Goal: Information Seeking & Learning: Learn about a topic

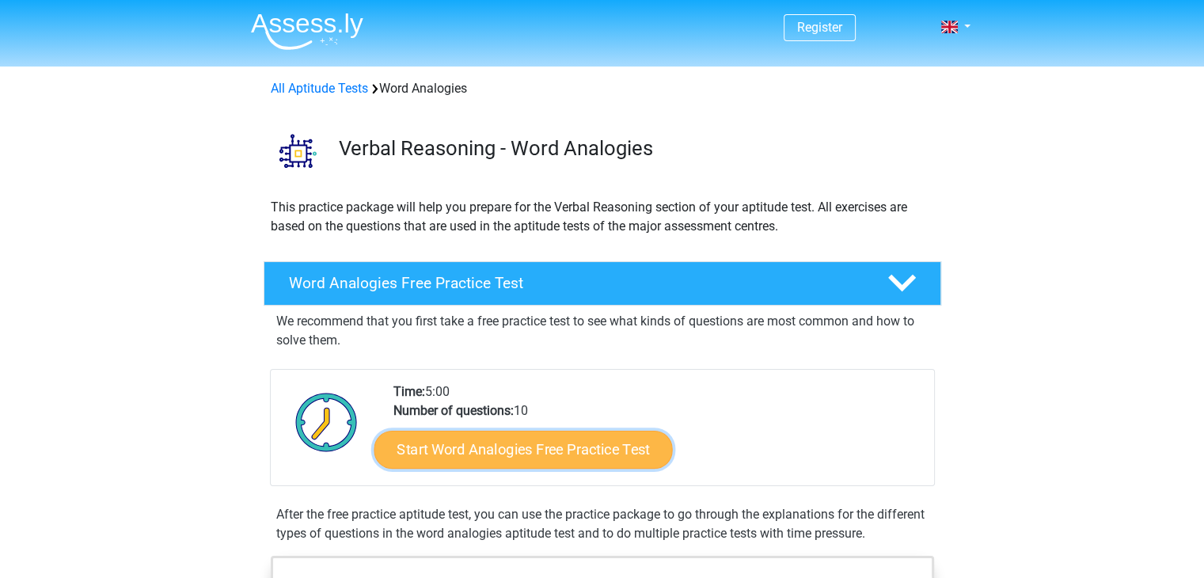
click at [570, 450] on link "Start Word Analogies Free Practice Test" at bounding box center [523, 449] width 298 height 38
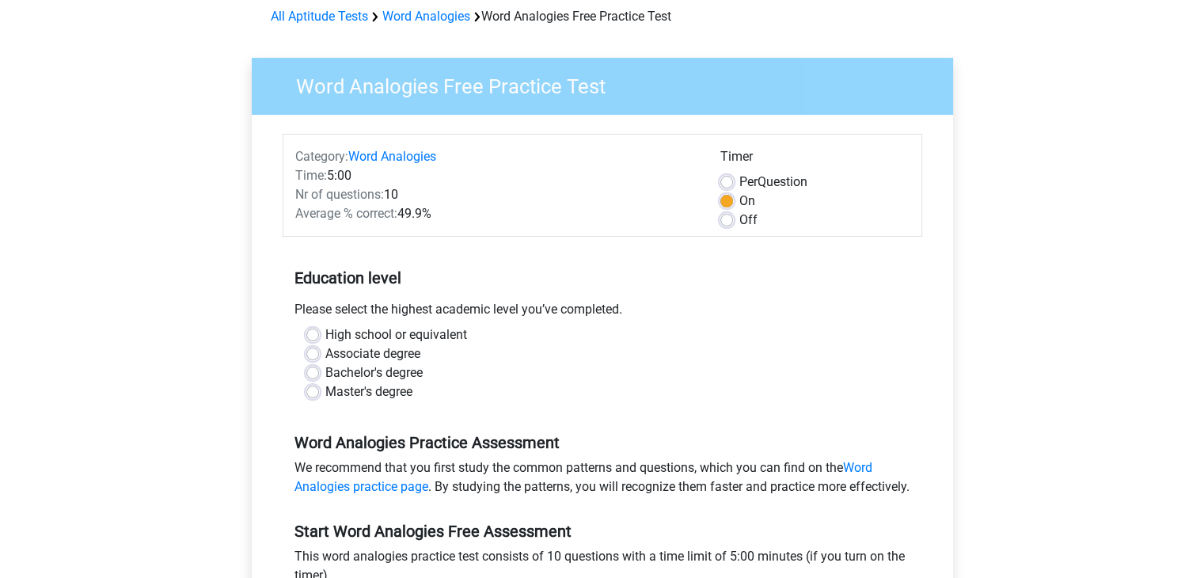
scroll to position [73, 0]
click at [416, 375] on label "Bachelor's degree" at bounding box center [373, 372] width 97 height 19
click at [319, 375] on input "Bachelor's degree" at bounding box center [312, 371] width 13 height 16
radio input "true"
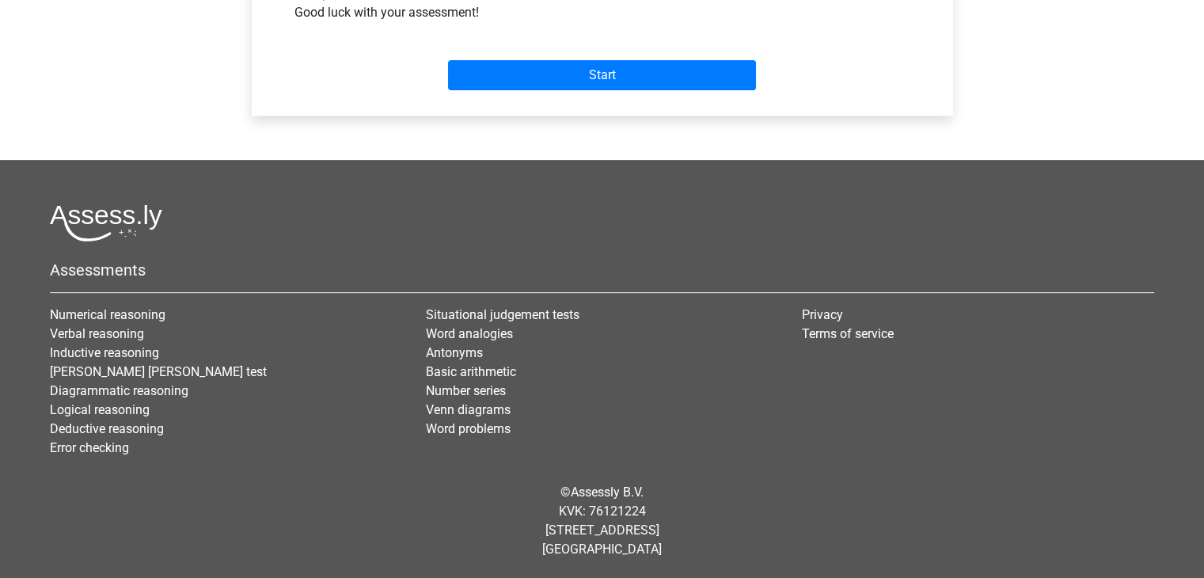
scroll to position [671, 0]
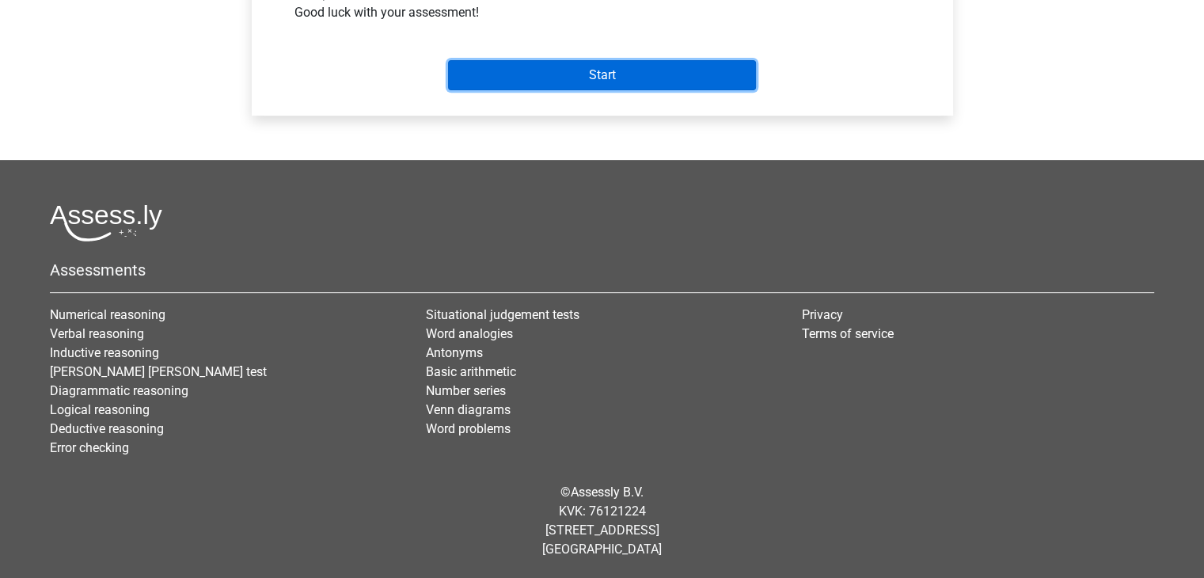
click at [634, 72] on input "Start" at bounding box center [602, 75] width 308 height 30
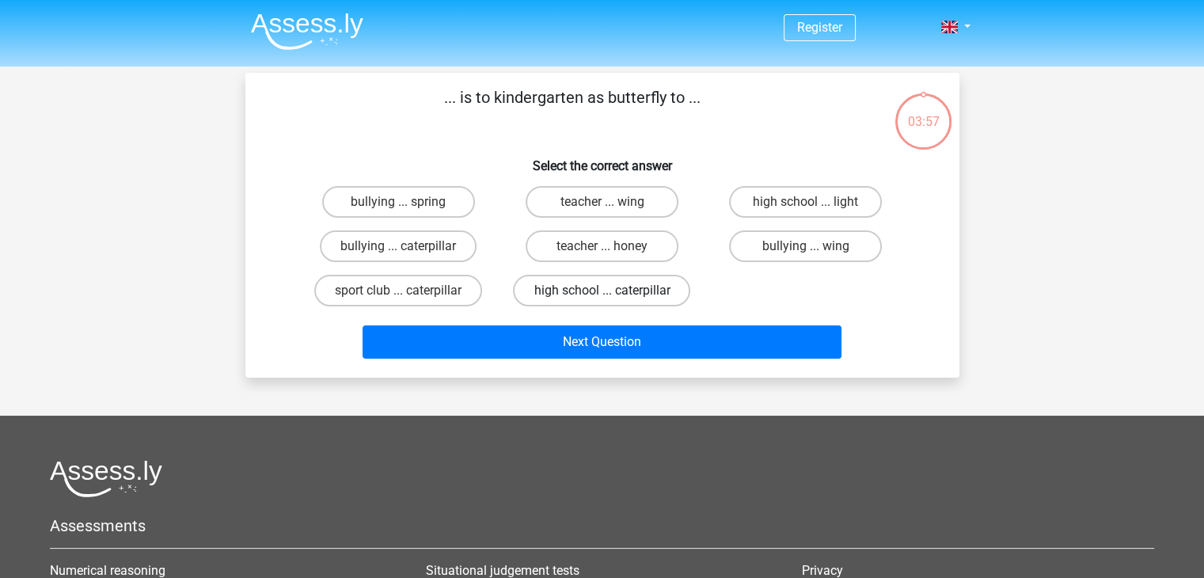
click at [588, 300] on label "high school ... caterpillar" at bounding box center [601, 291] width 177 height 32
click at [602, 300] on input "high school ... caterpillar" at bounding box center [607, 296] width 10 height 10
radio input "true"
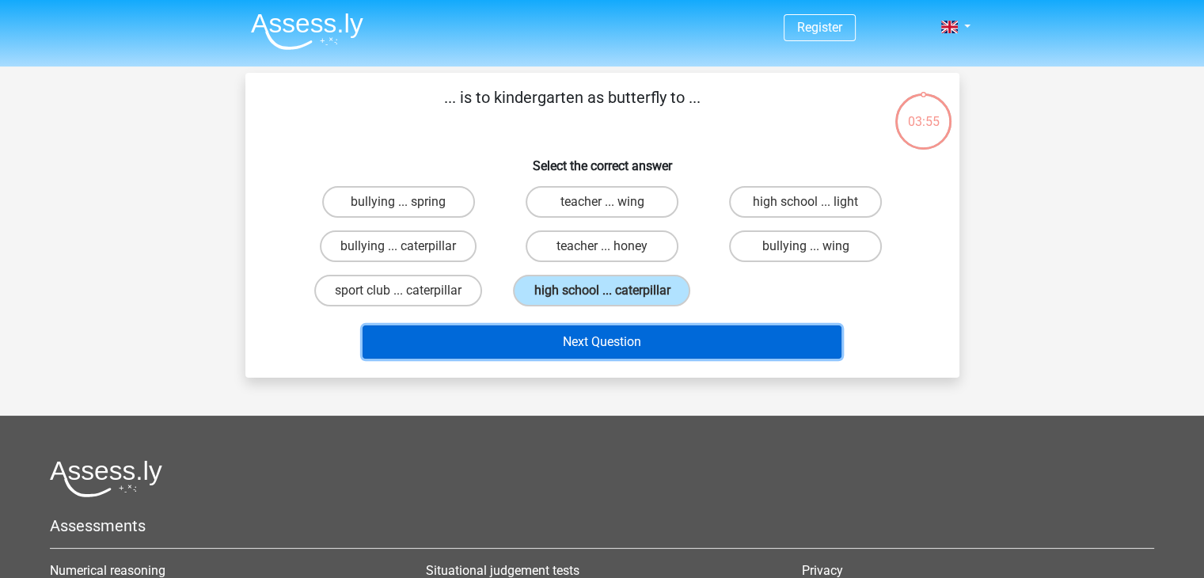
click at [590, 350] on button "Next Question" at bounding box center [602, 341] width 479 height 33
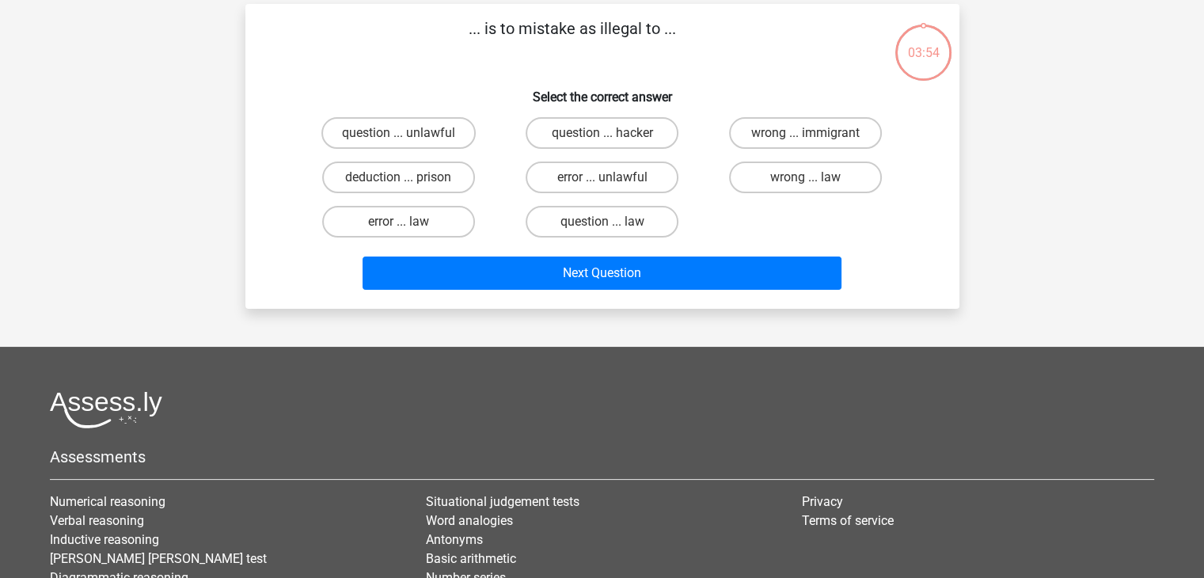
scroll to position [73, 0]
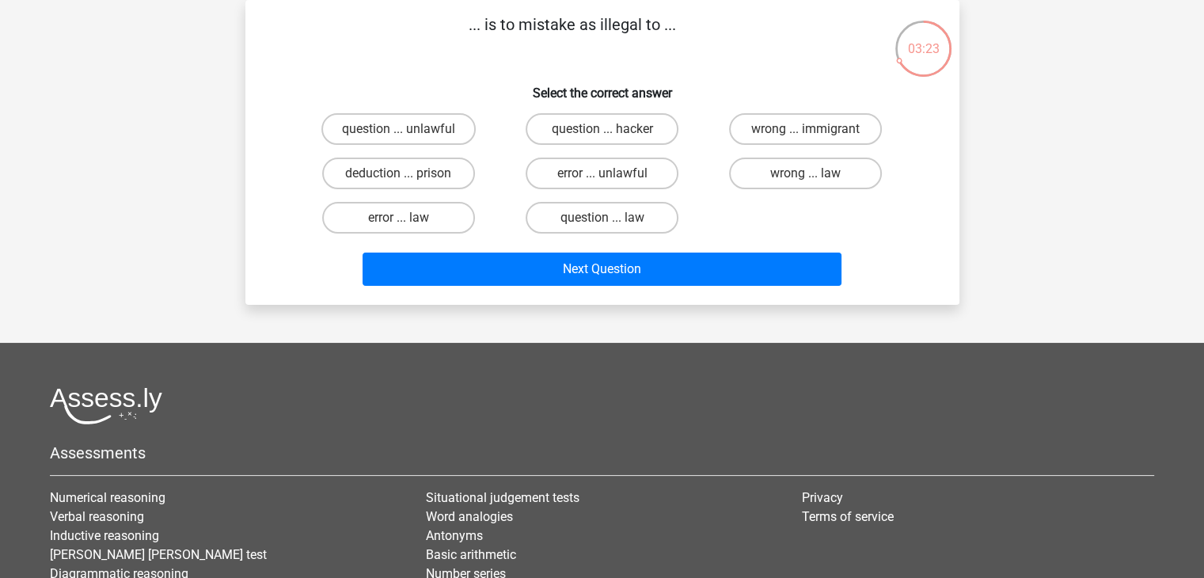
click at [605, 181] on input "error ... unlawful" at bounding box center [607, 178] width 10 height 10
radio input "true"
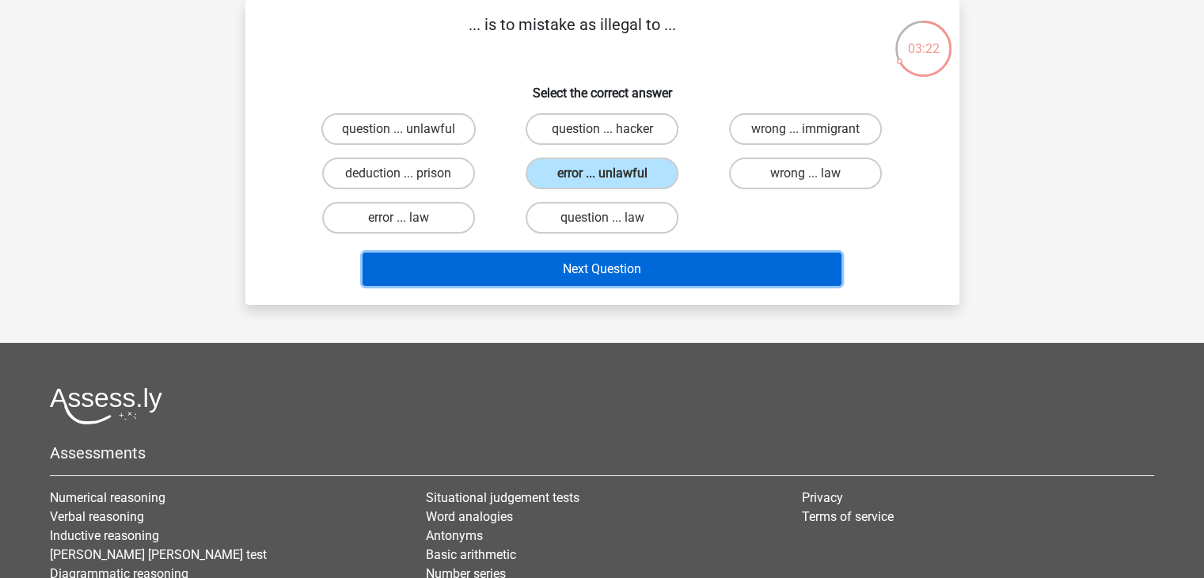
click at [580, 276] on button "Next Question" at bounding box center [602, 269] width 479 height 33
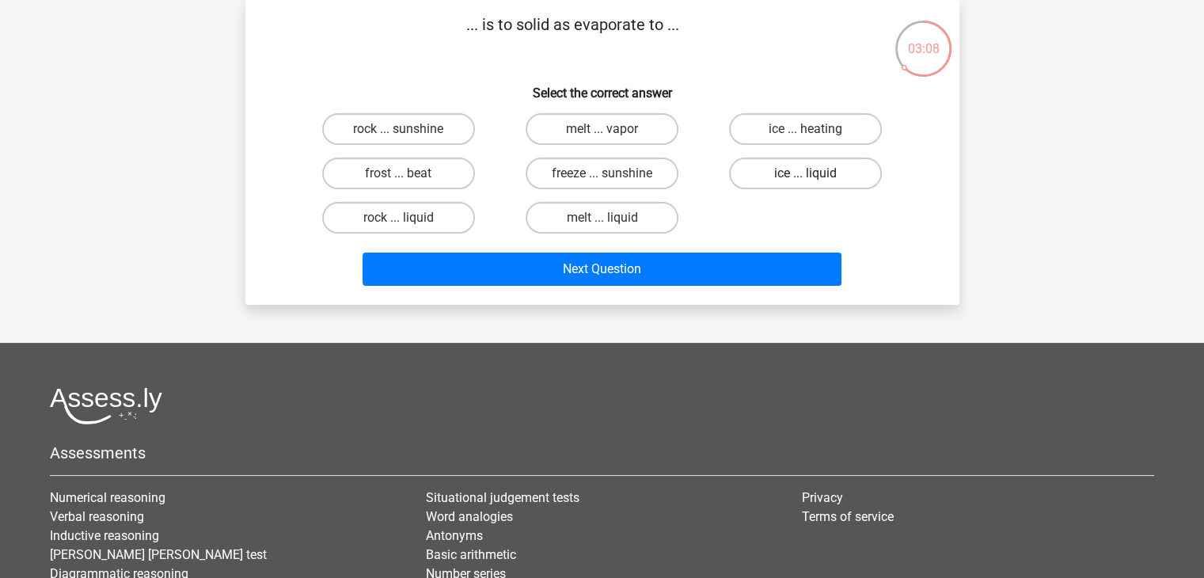
click at [851, 165] on label "ice ... liquid" at bounding box center [805, 174] width 153 height 32
click at [816, 173] on input "ice ... liquid" at bounding box center [811, 178] width 10 height 10
radio input "true"
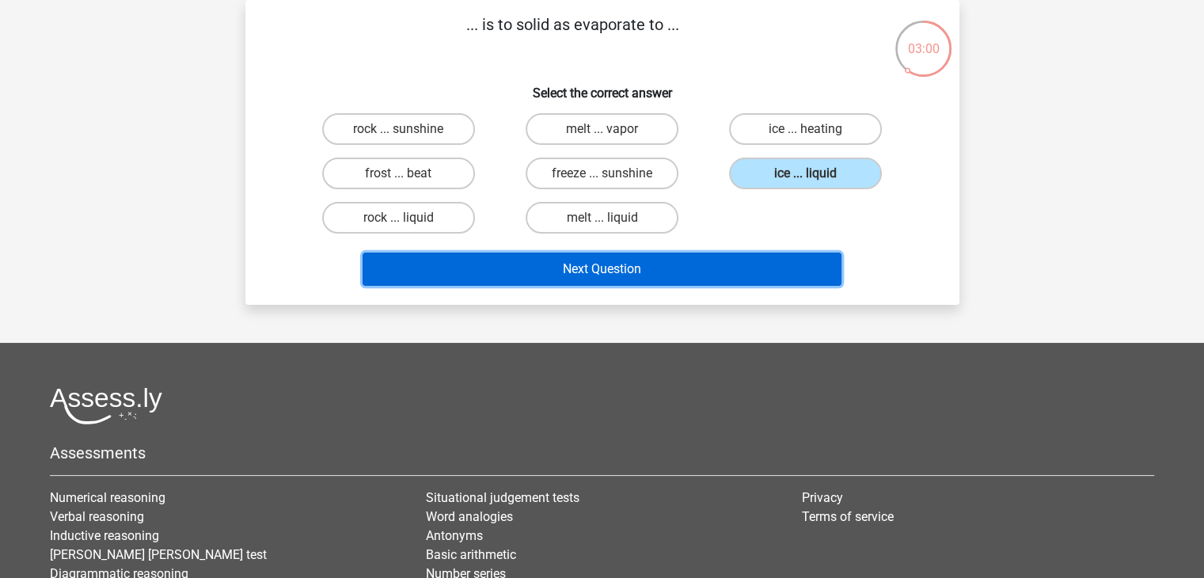
click at [579, 267] on button "Next Question" at bounding box center [602, 269] width 479 height 33
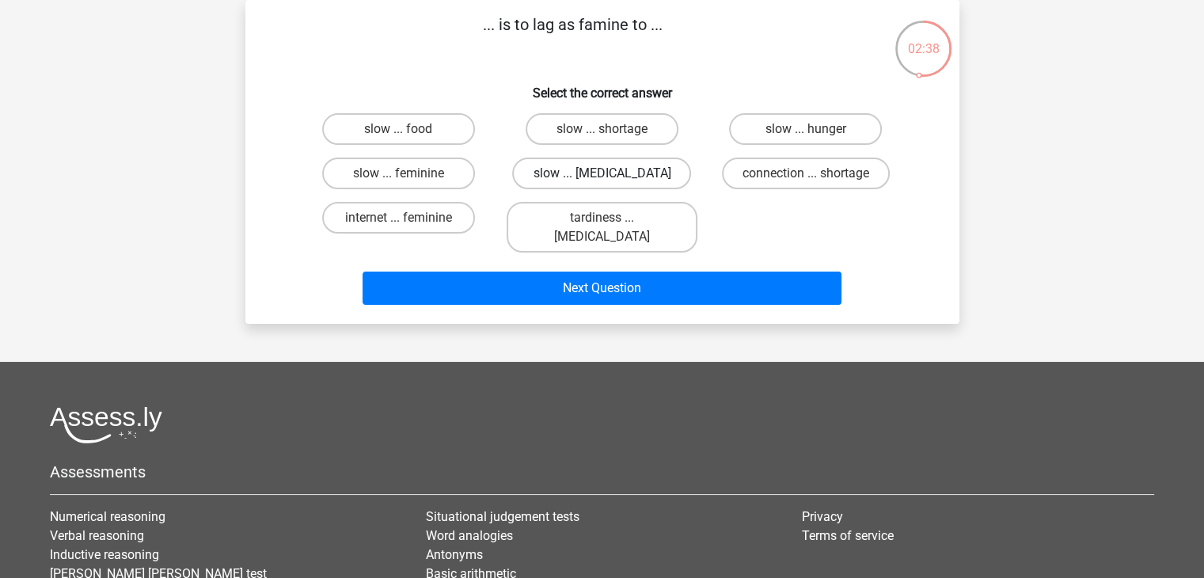
click at [594, 173] on label "slow ... malnutrition" at bounding box center [601, 174] width 179 height 32
click at [602, 173] on input "slow ... malnutrition" at bounding box center [607, 178] width 10 height 10
radio input "true"
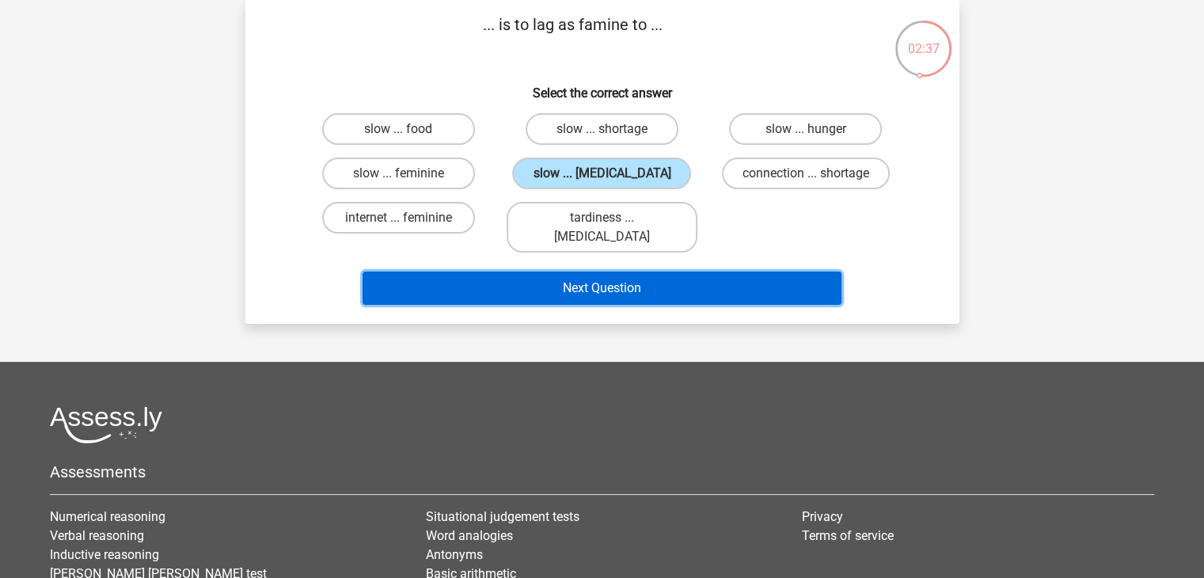
click at [554, 276] on button "Next Question" at bounding box center [602, 288] width 479 height 33
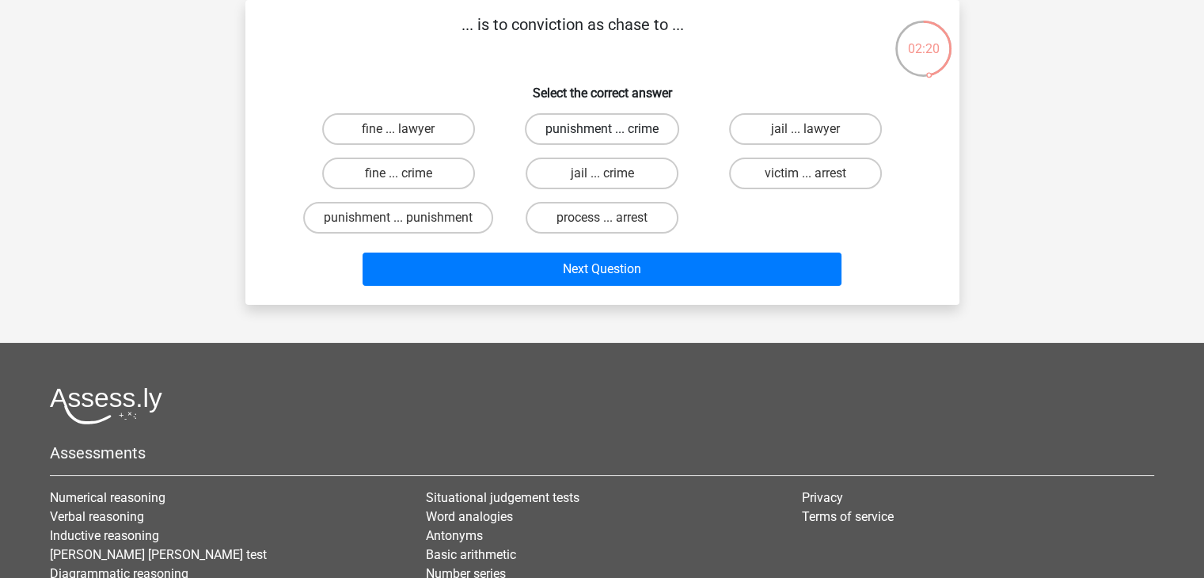
click at [626, 135] on label "punishment ... crime" at bounding box center [602, 129] width 154 height 32
click at [612, 135] on input "punishment ... crime" at bounding box center [607, 134] width 10 height 10
radio input "true"
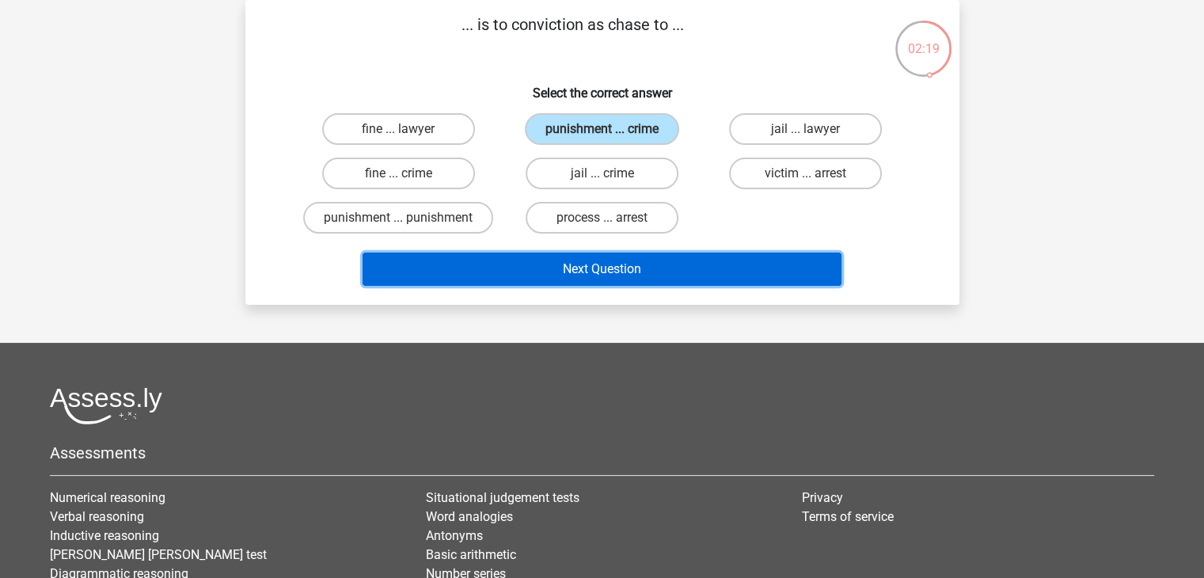
click at [600, 272] on button "Next Question" at bounding box center [602, 269] width 479 height 33
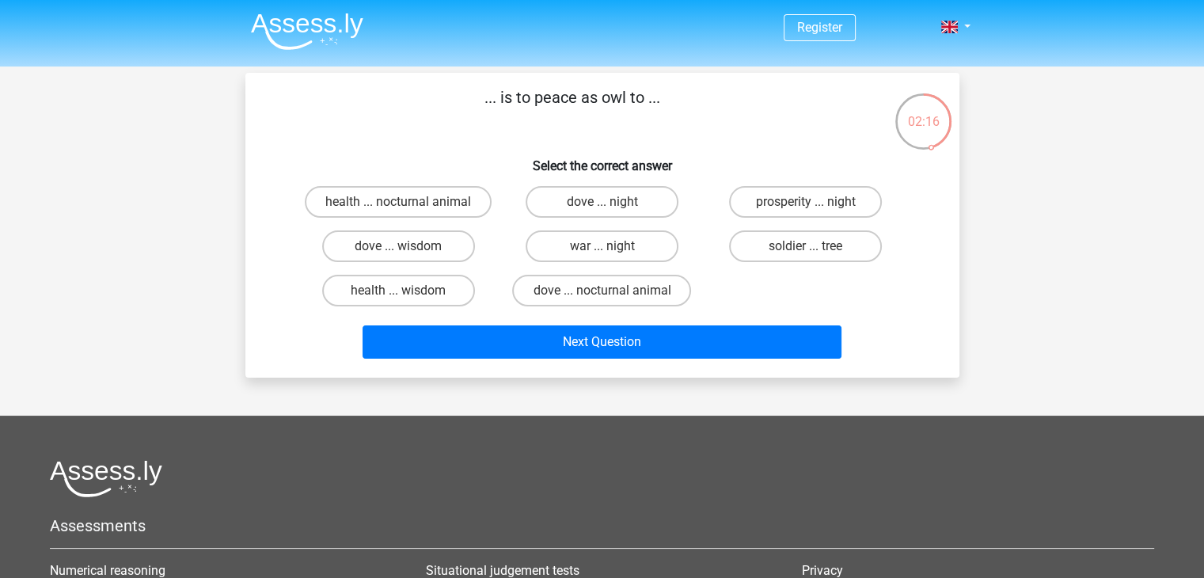
scroll to position [0, 0]
click at [756, 203] on label "prosperity ... night" at bounding box center [805, 202] width 153 height 32
click at [806, 203] on input "prosperity ... night" at bounding box center [811, 207] width 10 height 10
radio input "true"
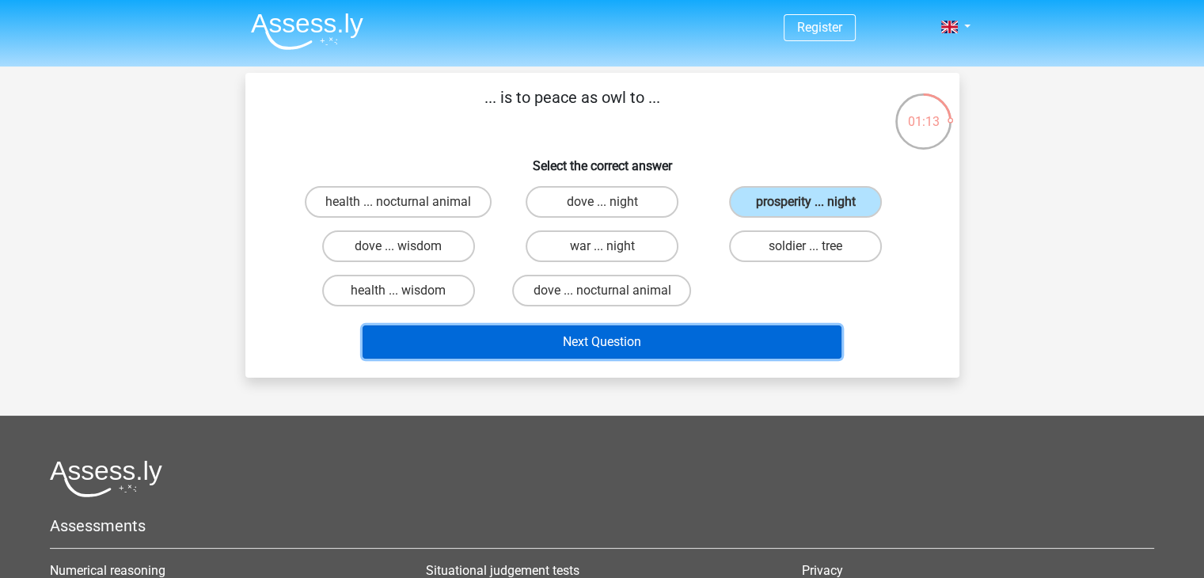
click at [606, 337] on button "Next Question" at bounding box center [602, 341] width 479 height 33
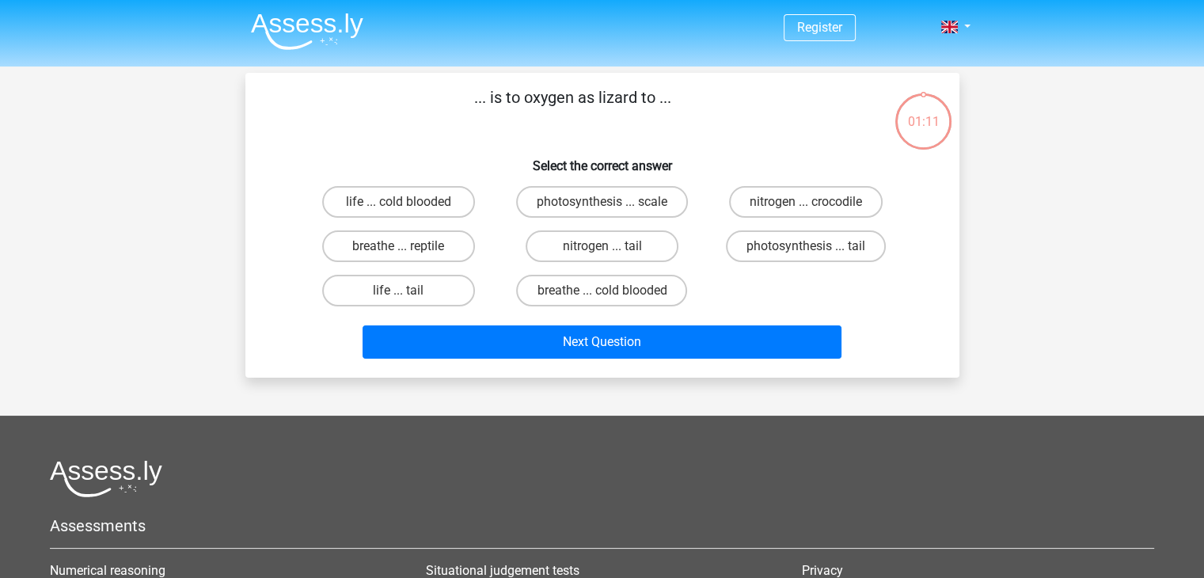
scroll to position [73, 0]
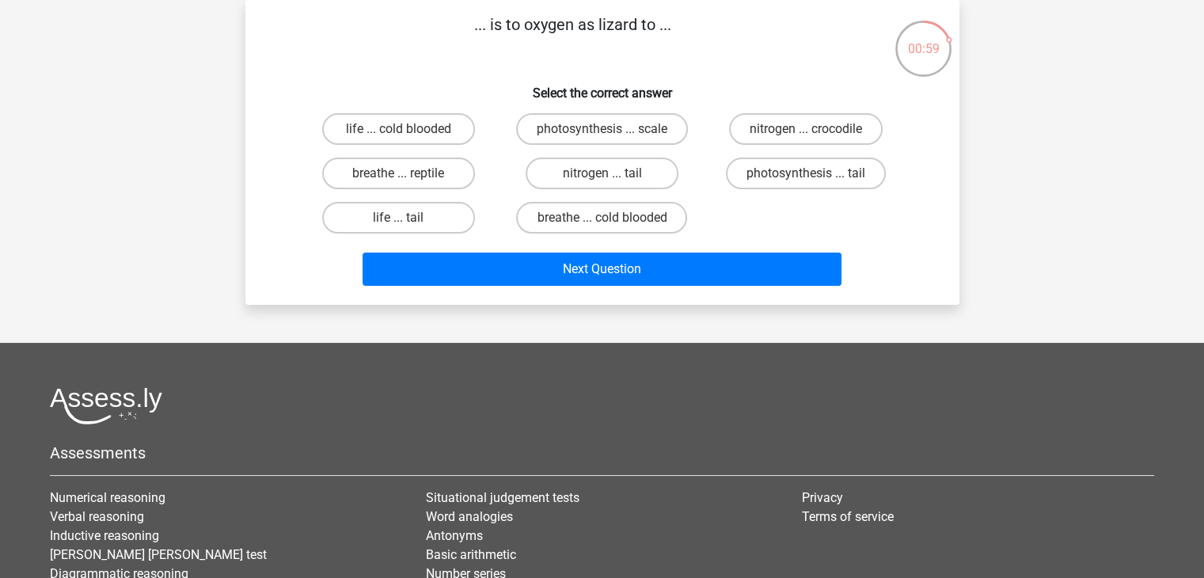
click at [405, 139] on input "life ... cold blooded" at bounding box center [403, 134] width 10 height 10
radio input "true"
click at [443, 179] on label "breathe ... reptile" at bounding box center [398, 174] width 153 height 32
click at [409, 179] on input "breathe ... reptile" at bounding box center [403, 178] width 10 height 10
radio input "true"
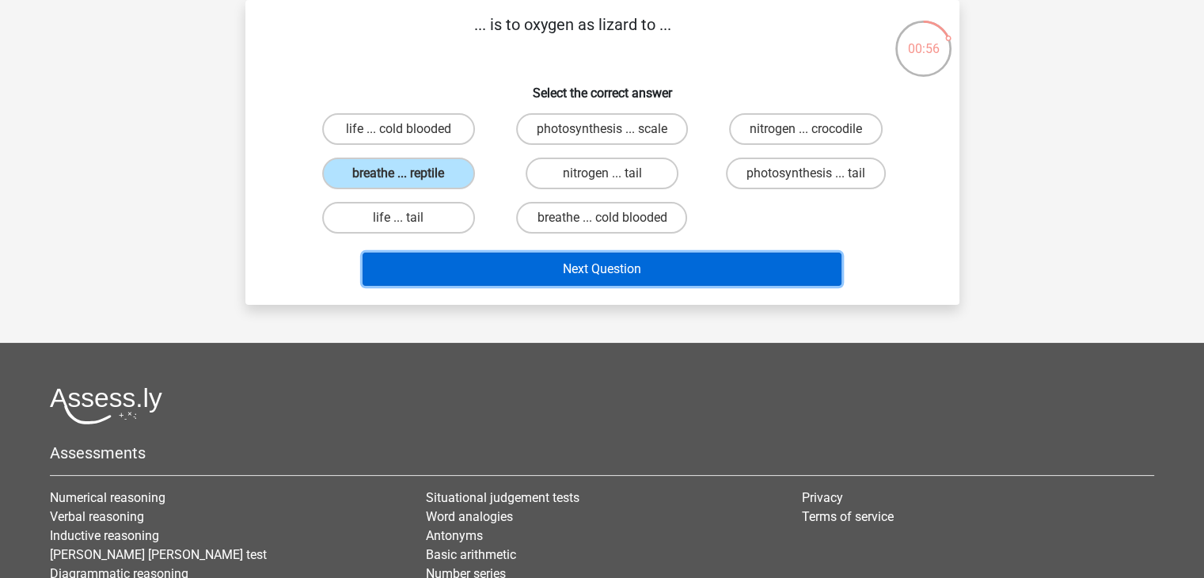
click at [489, 267] on button "Next Question" at bounding box center [602, 269] width 479 height 33
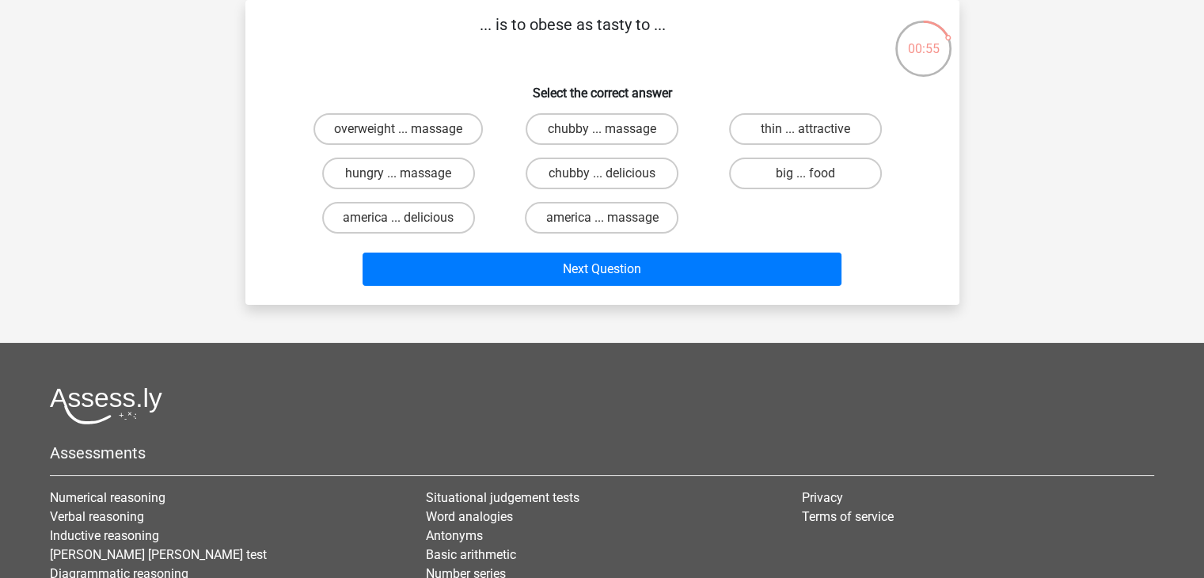
click at [602, 177] on input "chubby ... delicious" at bounding box center [607, 178] width 10 height 10
radio input "true"
click at [591, 226] on label "america ... massage" at bounding box center [602, 218] width 154 height 32
click at [602, 226] on input "america ... massage" at bounding box center [607, 223] width 10 height 10
radio input "true"
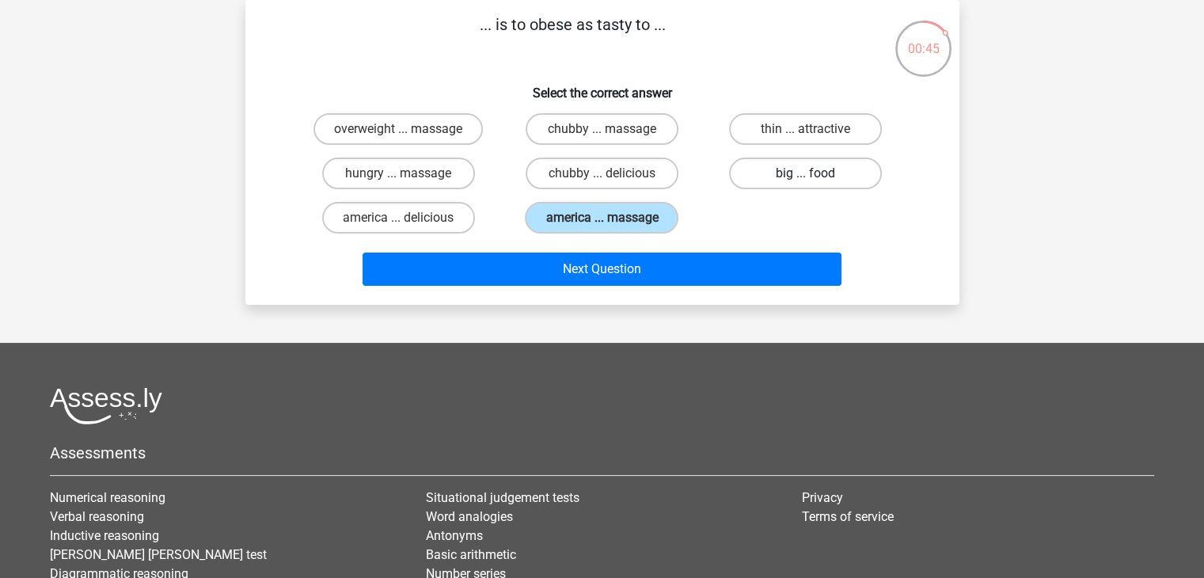
click at [779, 167] on label "big ... food" at bounding box center [805, 174] width 153 height 32
click at [806, 173] on input "big ... food" at bounding box center [811, 178] width 10 height 10
radio input "true"
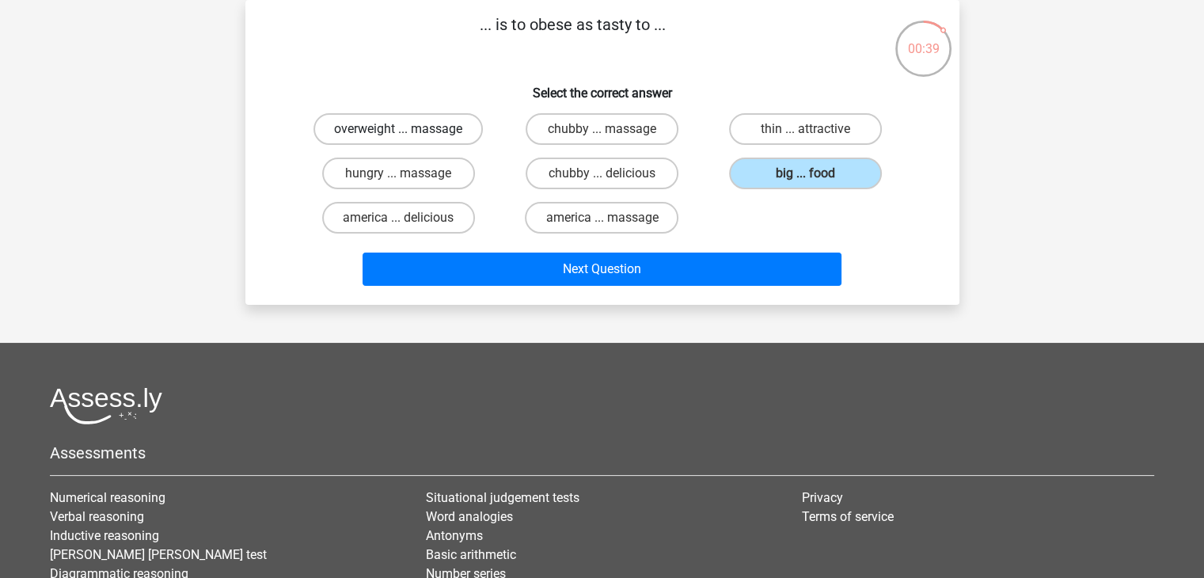
click at [469, 139] on label "overweight ... massage" at bounding box center [398, 129] width 169 height 32
click at [409, 139] on input "overweight ... massage" at bounding box center [403, 134] width 10 height 10
radio input "true"
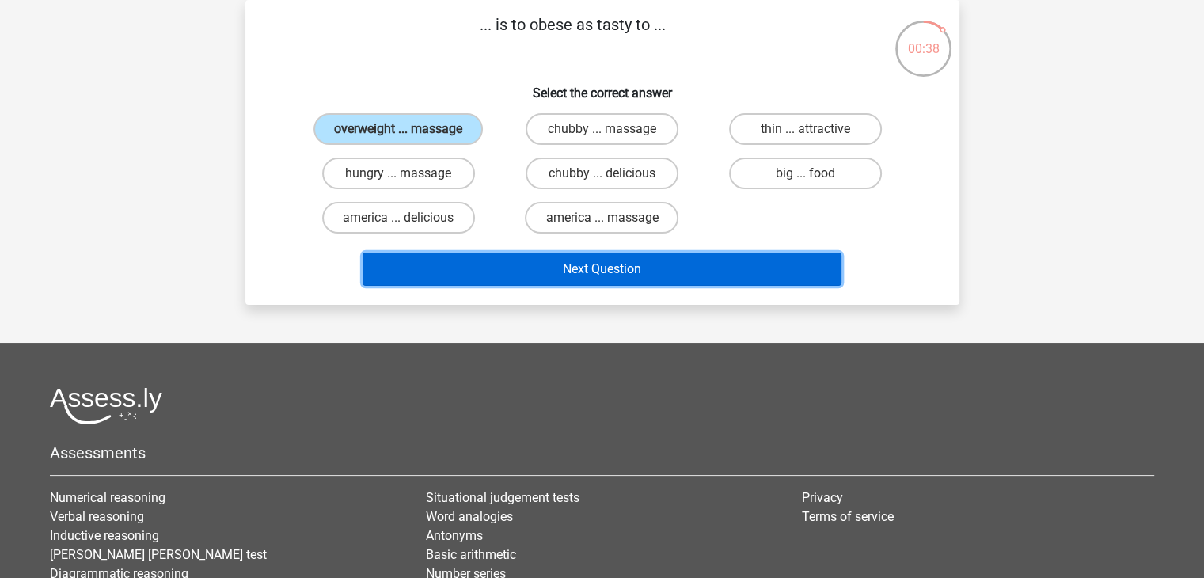
click at [609, 279] on button "Next Question" at bounding box center [602, 269] width 479 height 33
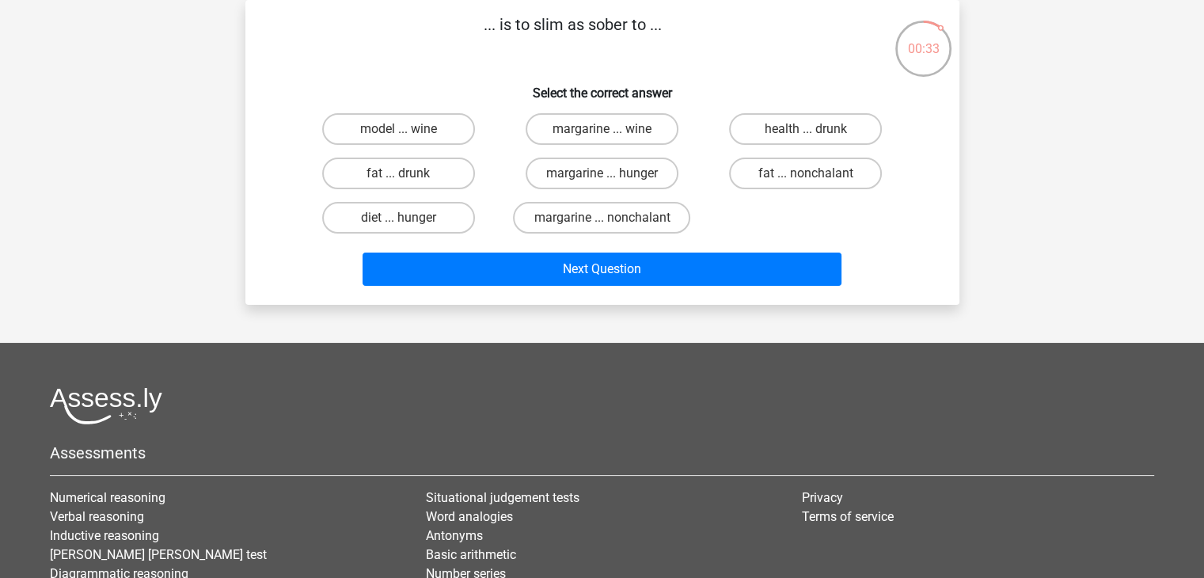
scroll to position [0, 0]
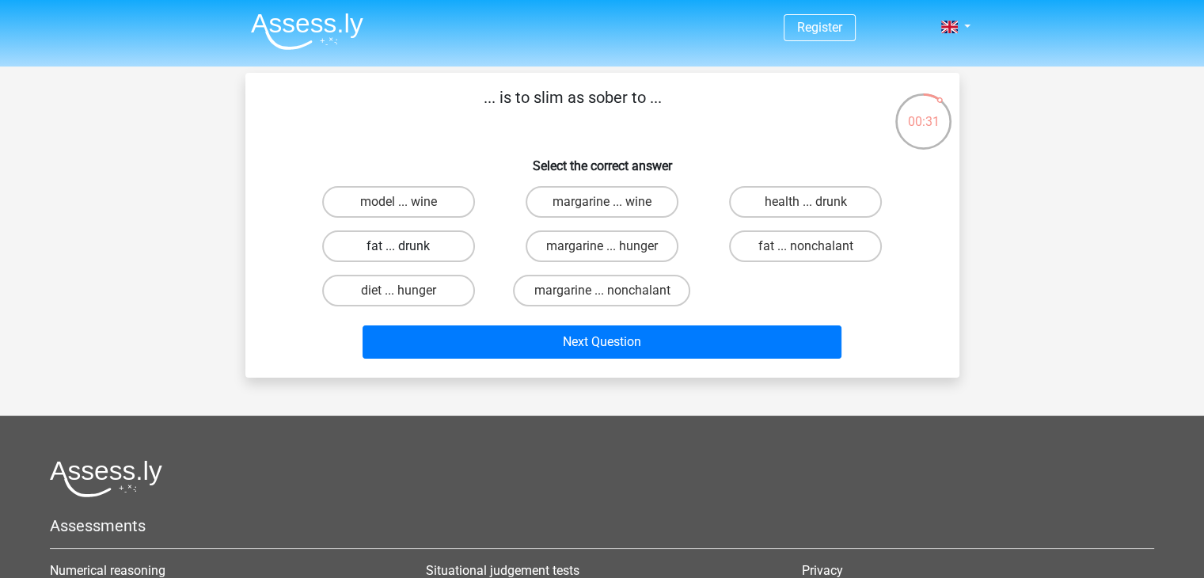
click at [421, 235] on label "fat ... drunk" at bounding box center [398, 246] width 153 height 32
click at [409, 246] on input "fat ... drunk" at bounding box center [403, 251] width 10 height 10
radio input "true"
click at [488, 321] on div "Next Question" at bounding box center [602, 339] width 663 height 52
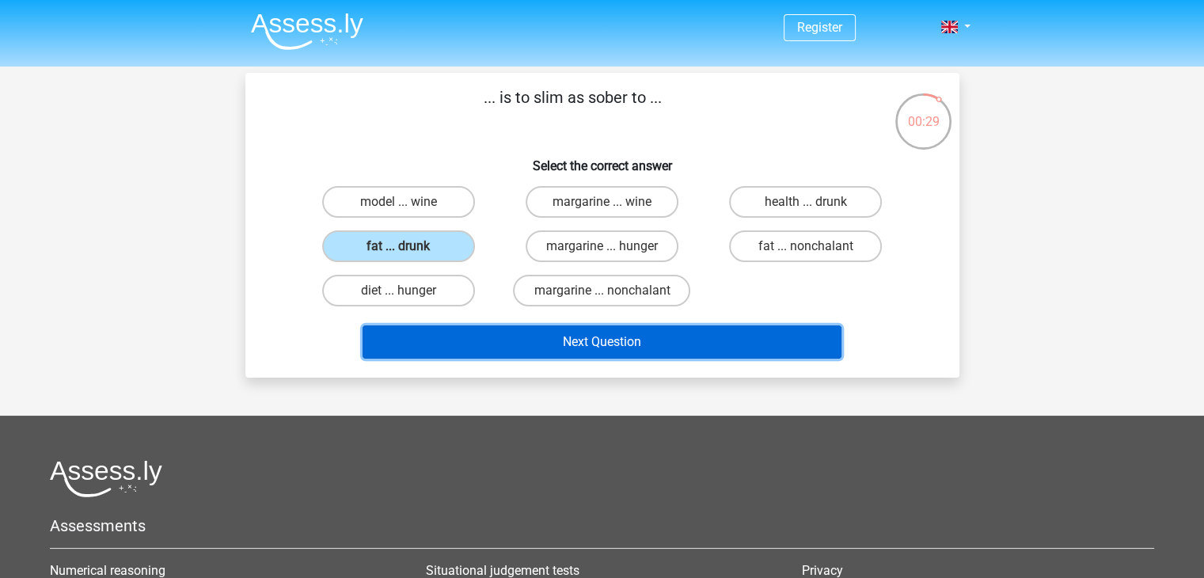
click at [482, 338] on button "Next Question" at bounding box center [602, 341] width 479 height 33
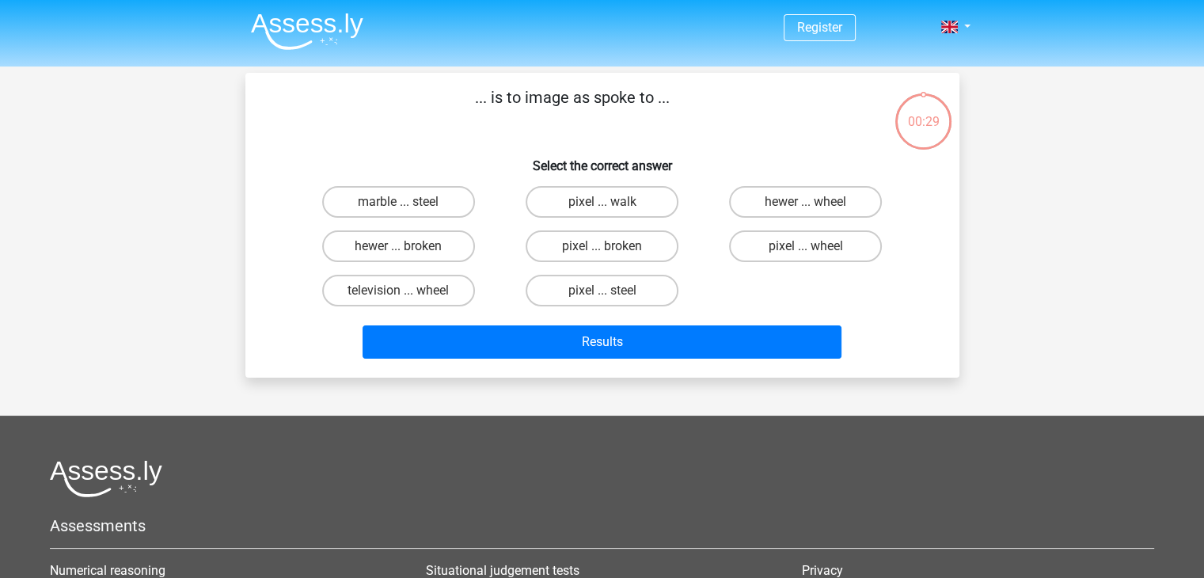
scroll to position [73, 0]
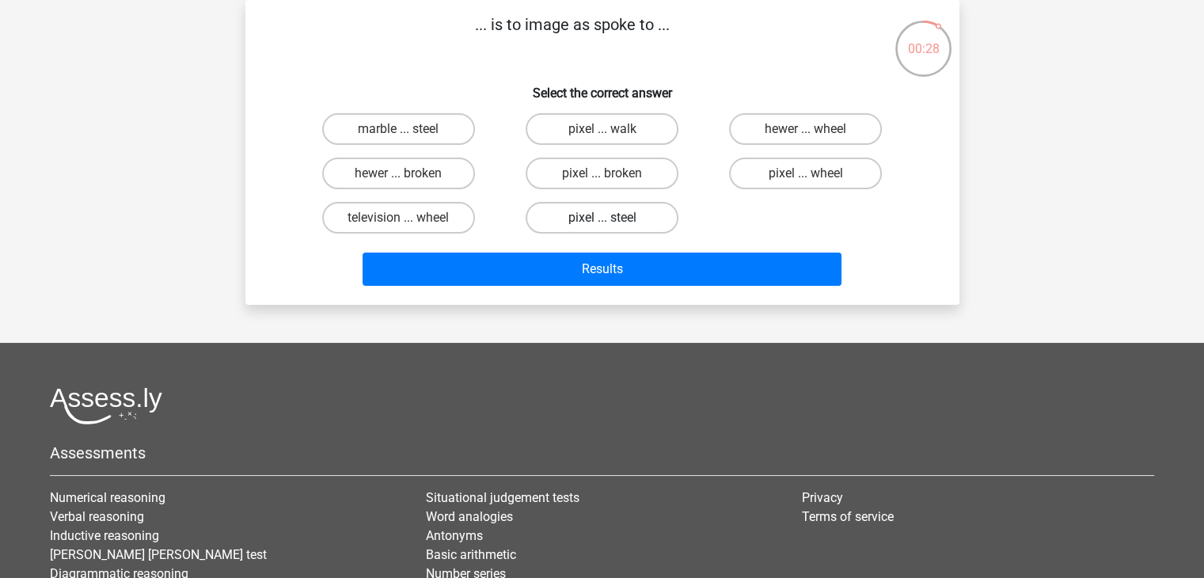
click at [595, 224] on label "pixel ... steel" at bounding box center [602, 218] width 153 height 32
click at [602, 224] on input "pixel ... steel" at bounding box center [607, 223] width 10 height 10
radio input "true"
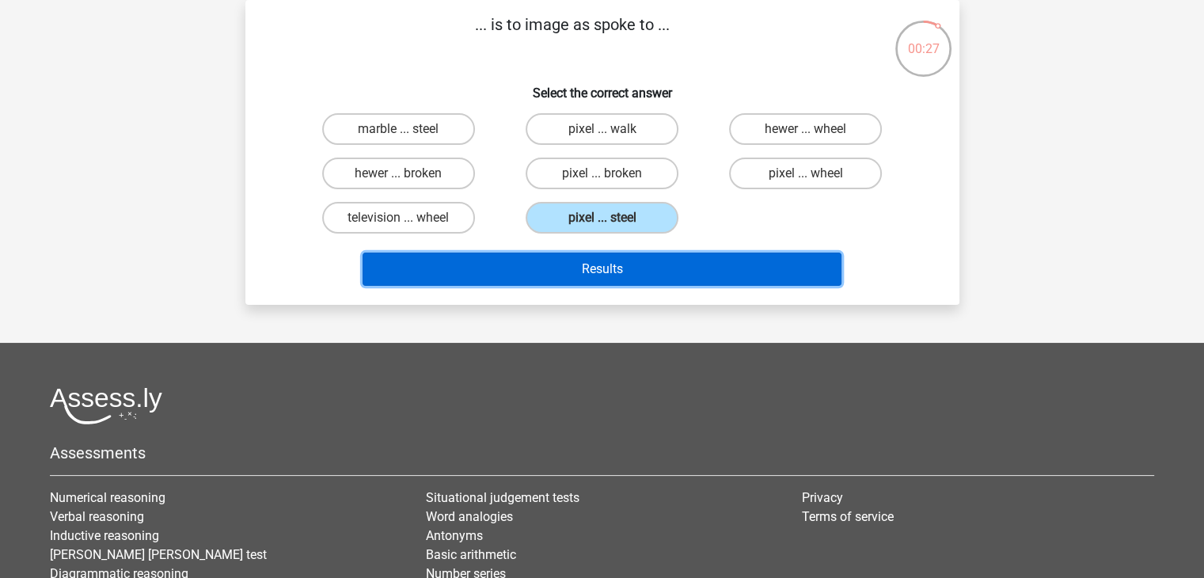
click at [589, 264] on button "Results" at bounding box center [602, 269] width 479 height 33
